Goal: Information Seeking & Learning: Learn about a topic

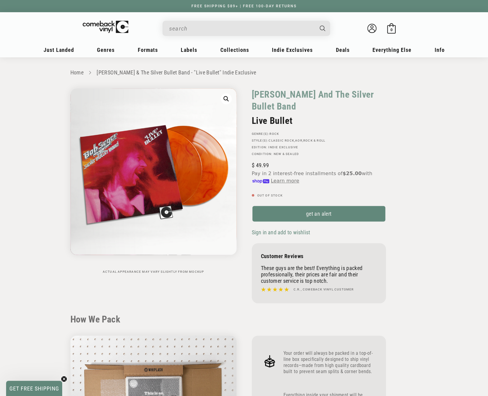
click at [212, 27] on input "When autocomplete results are available use up and down arrows to review and en…" at bounding box center [241, 28] width 145 height 13
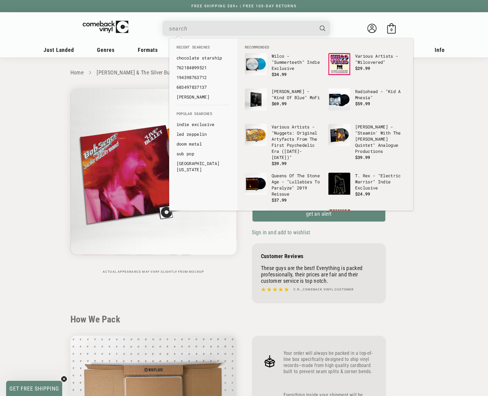
paste input "075678969447"
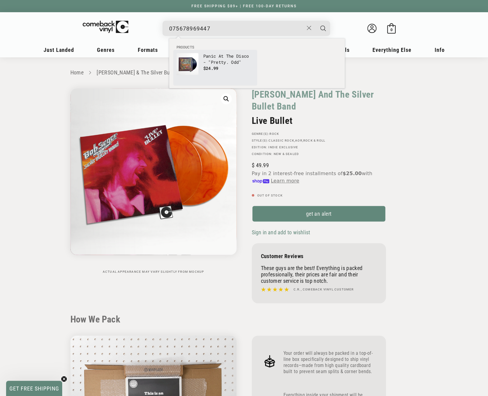
type input "075678969447"
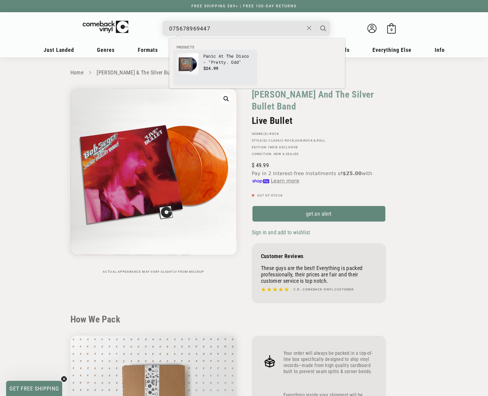
click at [212, 58] on p "Panic At The Disco - "Pretty. Odd"" at bounding box center [228, 59] width 51 height 12
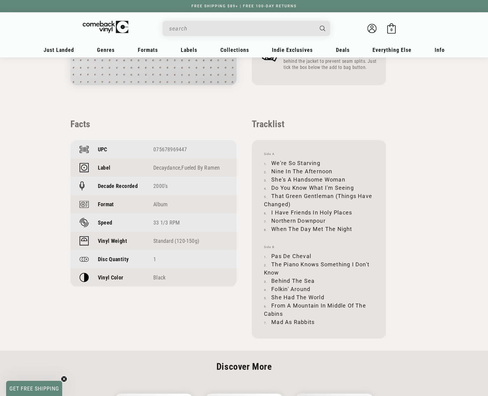
scroll to position [397, 0]
drag, startPoint x: 272, startPoint y: 170, endPoint x: 331, endPoint y: 169, distance: 58.3
click at [331, 169] on li "Nine In The Afternoon" at bounding box center [319, 170] width 110 height 8
copy li "Nine In The Afternoon"
drag, startPoint x: 272, startPoint y: 178, endPoint x: 345, endPoint y: 178, distance: 73.2
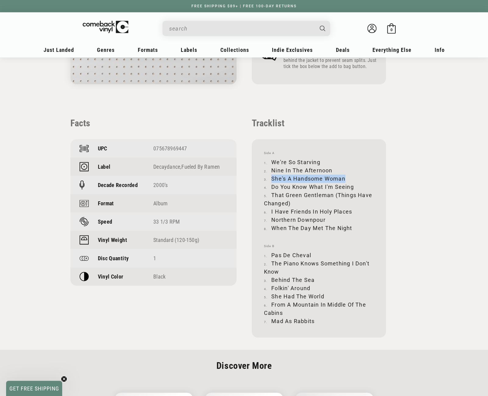
click at [345, 178] on li "She's A Handsome Woman" at bounding box center [319, 178] width 110 height 8
copy li "She's A Handsome Woman"
drag, startPoint x: 272, startPoint y: 187, endPoint x: 353, endPoint y: 187, distance: 80.8
click at [353, 187] on li "Do You Know What I'm Seeing" at bounding box center [319, 187] width 110 height 8
copy li "Do You Know What I'm Seeing"
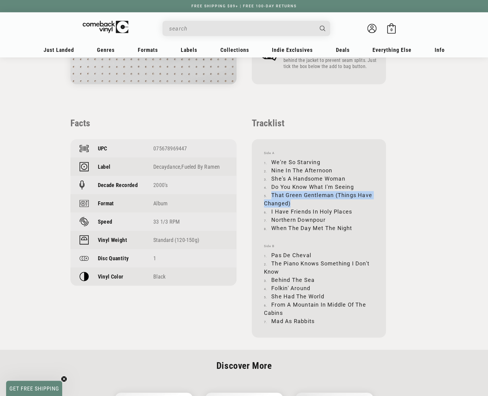
drag, startPoint x: 272, startPoint y: 194, endPoint x: 289, endPoint y: 202, distance: 18.9
click at [289, 202] on li "That Green Gentleman (Things Have Changed)" at bounding box center [319, 199] width 110 height 16
copy li "That Green Gentleman (Things Have Changed)"
drag, startPoint x: 272, startPoint y: 211, endPoint x: 352, endPoint y: 214, distance: 80.3
click at [352, 214] on li "I Have Friends In Holy Places" at bounding box center [319, 211] width 110 height 8
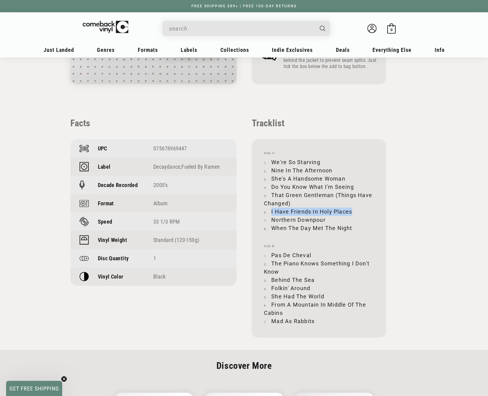
copy li "I Have Friends In Holy Places"
drag, startPoint x: 273, startPoint y: 219, endPoint x: 326, endPoint y: 219, distance: 53.4
click at [326, 219] on li "Northern Downpour" at bounding box center [319, 220] width 110 height 8
copy li "Northern Downpour"
drag, startPoint x: 272, startPoint y: 227, endPoint x: 351, endPoint y: 226, distance: 78.4
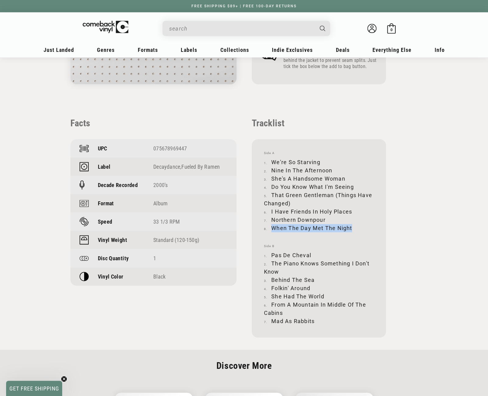
click at [351, 226] on li "When The Day Met The Night" at bounding box center [319, 228] width 110 height 8
copy li "When The Day Met The Night"
drag, startPoint x: 272, startPoint y: 254, endPoint x: 311, endPoint y: 254, distance: 38.7
click at [311, 254] on li "Pas De Cheval" at bounding box center [319, 255] width 110 height 8
copy li "Pas De Cheval"
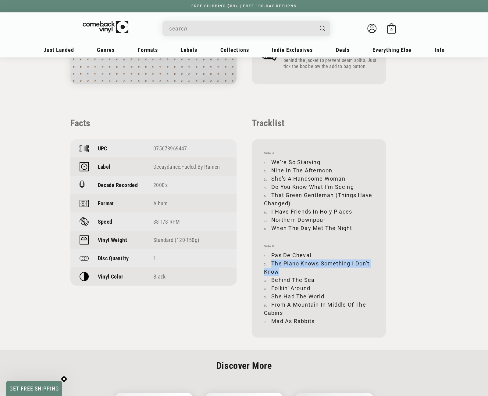
drag, startPoint x: 272, startPoint y: 261, endPoint x: 278, endPoint y: 271, distance: 11.0
click at [278, 271] on li "The Piano Knows Something I Don't Know" at bounding box center [319, 267] width 110 height 16
copy li "The Piano Knows Something I Don't Know"
drag, startPoint x: 272, startPoint y: 280, endPoint x: 313, endPoint y: 279, distance: 40.9
click at [313, 279] on li "Behind The Sea" at bounding box center [319, 280] width 110 height 8
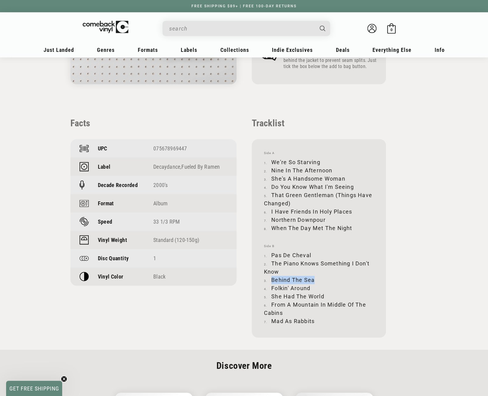
copy li "Behind The Sea"
drag, startPoint x: 271, startPoint y: 287, endPoint x: 309, endPoint y: 286, distance: 37.5
click at [309, 286] on li "Folkin' Around" at bounding box center [319, 288] width 110 height 8
drag, startPoint x: 272, startPoint y: 296, endPoint x: 323, endPoint y: 297, distance: 51.0
click at [323, 297] on li "She Had The World" at bounding box center [319, 296] width 110 height 8
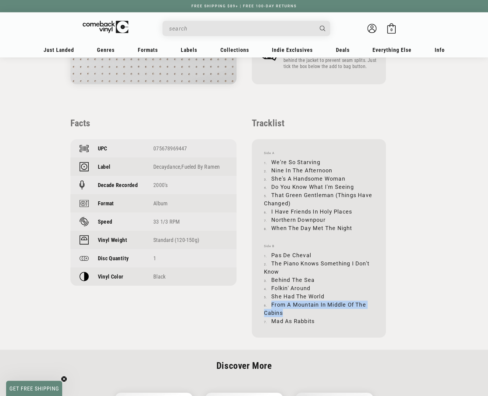
drag, startPoint x: 272, startPoint y: 303, endPoint x: 282, endPoint y: 315, distance: 15.5
click at [282, 315] on li "From A Mountain In Middle Of The Cabins" at bounding box center [319, 308] width 110 height 16
drag, startPoint x: 273, startPoint y: 320, endPoint x: 314, endPoint y: 321, distance: 41.5
click at [314, 321] on li "Mad As Rabbits" at bounding box center [319, 321] width 110 height 8
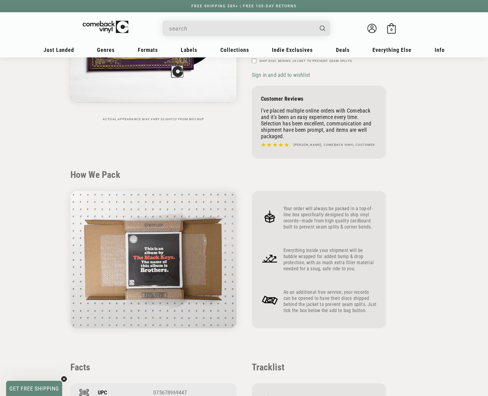
scroll to position [0, 0]
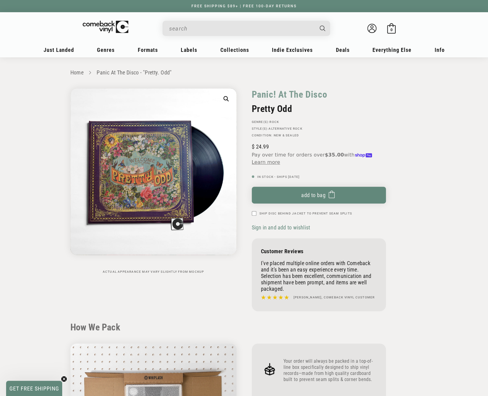
click at [217, 29] on input "When autocomplete results are available use up and down arrows to review and en…" at bounding box center [241, 28] width 145 height 13
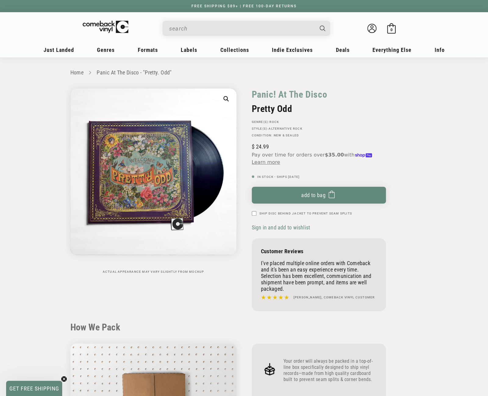
paste input "602508046117"
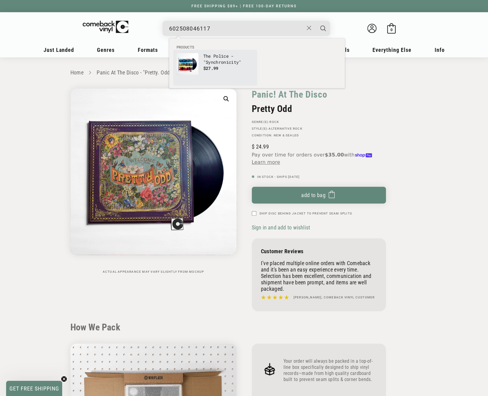
type input "602508046117"
click at [199, 62] on link "The Police - "Synchronicity" $27.99" at bounding box center [215, 67] width 77 height 29
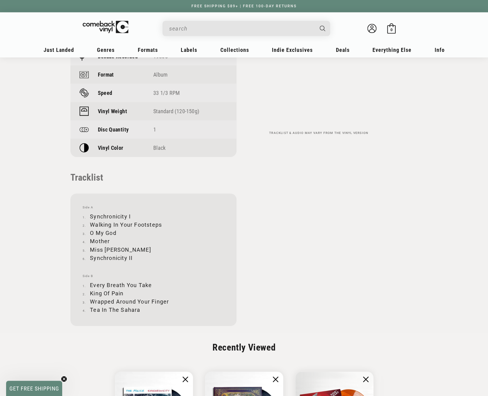
scroll to position [488, 0]
drag, startPoint x: 91, startPoint y: 216, endPoint x: 130, endPoint y: 211, distance: 39.3
click at [130, 211] on div "Side A Synchronicity I Walking In Your Footsteps O My God Mother Miss Gradenko …" at bounding box center [153, 259] width 166 height 132
copy li "Synchronicity I"
drag, startPoint x: 91, startPoint y: 224, endPoint x: 162, endPoint y: 223, distance: 70.8
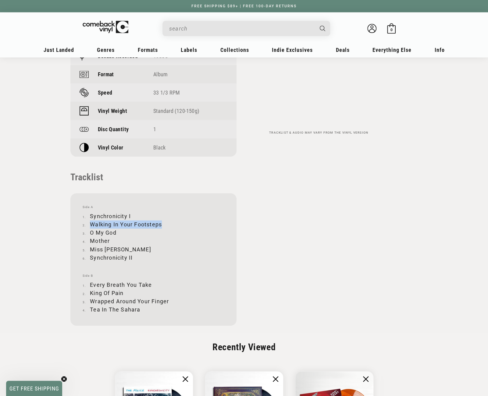
click at [162, 223] on li "Walking In Your Footsteps" at bounding box center [154, 224] width 142 height 8
copy li "Walking In Your Footsteps"
drag, startPoint x: 91, startPoint y: 232, endPoint x: 116, endPoint y: 232, distance: 25.0
click at [116, 232] on li "O My God" at bounding box center [154, 232] width 142 height 8
copy li "O My God"
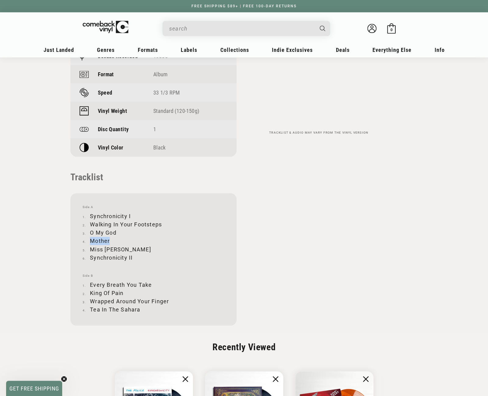
drag, startPoint x: 91, startPoint y: 240, endPoint x: 109, endPoint y: 239, distance: 17.7
click at [109, 239] on li "Mother" at bounding box center [154, 241] width 142 height 8
copy li "Mother"
drag, startPoint x: 91, startPoint y: 248, endPoint x: 130, endPoint y: 249, distance: 39.0
click at [130, 249] on li "Miss Gradenko" at bounding box center [154, 249] width 142 height 8
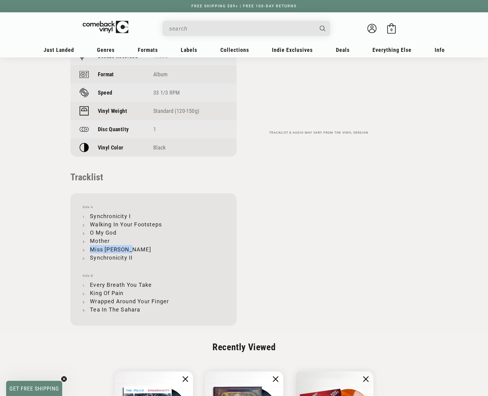
copy li "Miss Gradenko"
drag, startPoint x: 91, startPoint y: 257, endPoint x: 132, endPoint y: 258, distance: 41.8
click at [132, 258] on li "Synchronicity II" at bounding box center [154, 257] width 142 height 8
copy li "Synchronicity II"
drag, startPoint x: 90, startPoint y: 284, endPoint x: 150, endPoint y: 284, distance: 59.5
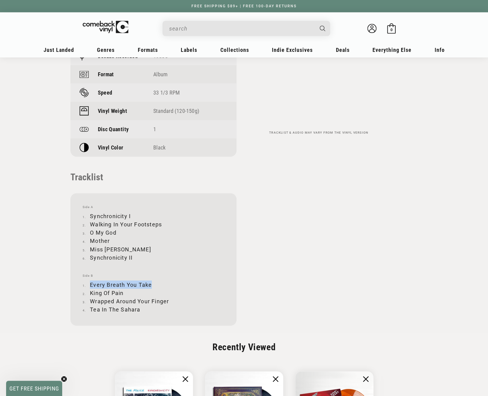
click at [150, 284] on li "Every Breath You Take" at bounding box center [154, 284] width 142 height 8
copy li "Every Breath You Take"
drag, startPoint x: 91, startPoint y: 293, endPoint x: 123, endPoint y: 293, distance: 32.0
click at [123, 293] on li "King Of Pain" at bounding box center [154, 293] width 142 height 8
copy li "King Of Pain"
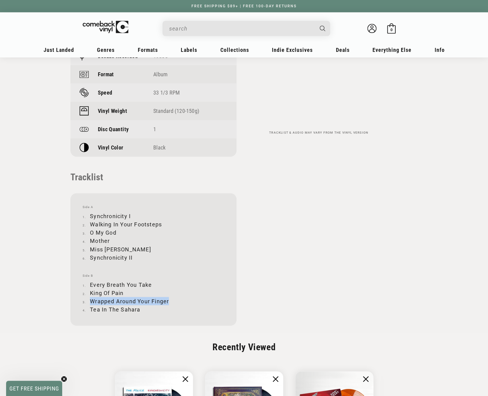
drag, startPoint x: 91, startPoint y: 300, endPoint x: 168, endPoint y: 299, distance: 77.2
click at [168, 299] on li "Wrapped Around Your Finger" at bounding box center [154, 301] width 142 height 8
copy li "Wrapped Around Your Finger"
drag, startPoint x: 90, startPoint y: 309, endPoint x: 139, endPoint y: 311, distance: 48.8
click at [139, 311] on li "Tea In The Sahara" at bounding box center [154, 309] width 142 height 8
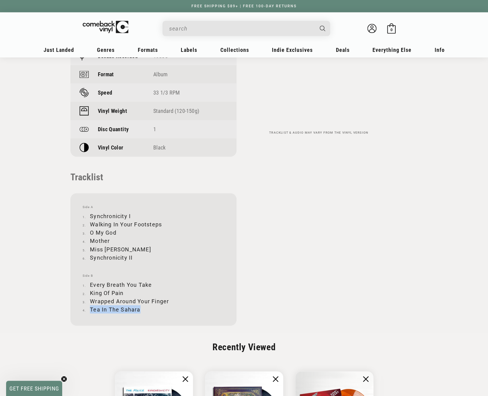
copy li "Tea In The Sahara"
